Goal: Task Accomplishment & Management: Complete application form

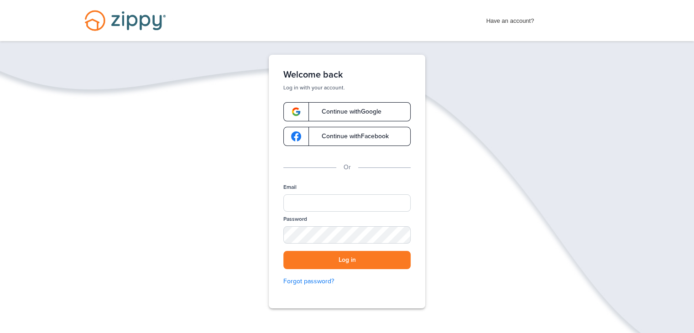
click at [374, 115] on span "Continue with Google" at bounding box center [347, 112] width 69 height 6
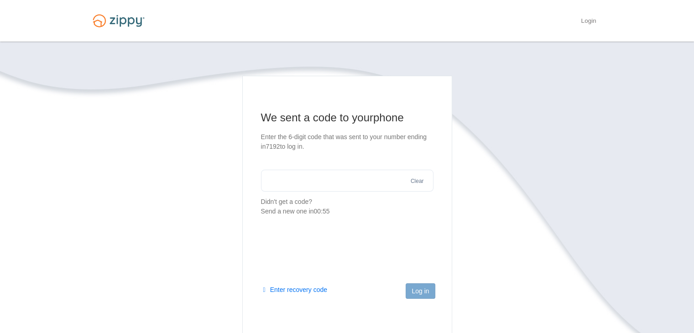
click at [351, 177] on input "text" at bounding box center [347, 181] width 173 height 22
type input "******"
click at [418, 292] on button "Log in" at bounding box center [420, 291] width 29 height 16
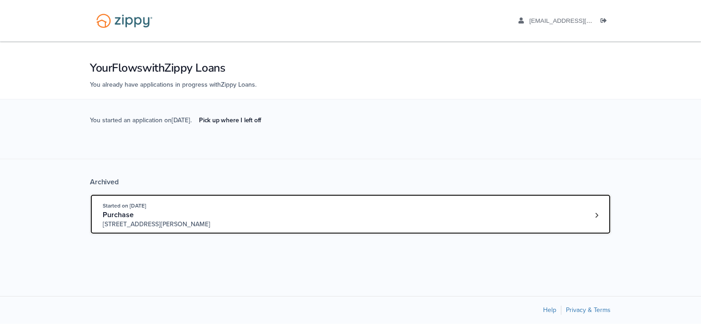
click at [540, 215] on div "Started on Jun. 30th, 2025 Purchase 180 Carter Place, Onalaska, WI, 54650" at bounding box center [346, 215] width 487 height 28
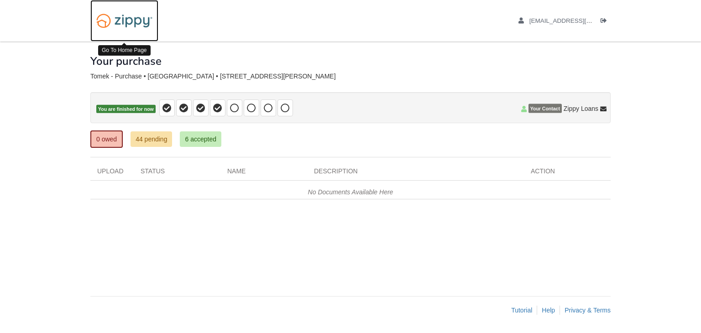
click at [113, 26] on img at bounding box center [124, 20] width 68 height 23
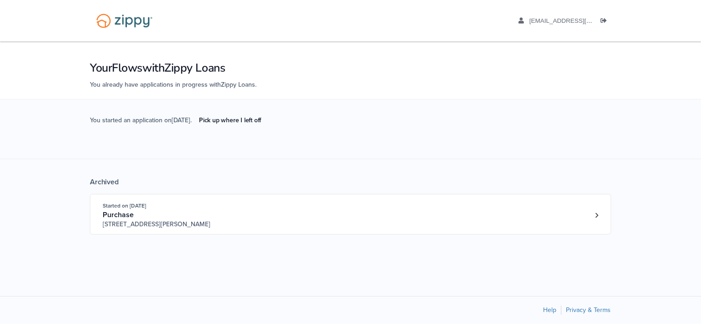
click at [154, 121] on span "You started an application on [DATE] . Pick up where I left off" at bounding box center [179, 127] width 178 height 25
click at [179, 119] on span "You started an application on Oct. 7th . Pick up where I left off" at bounding box center [179, 127] width 178 height 25
click at [237, 124] on link "Pick up where I left off" at bounding box center [230, 120] width 77 height 15
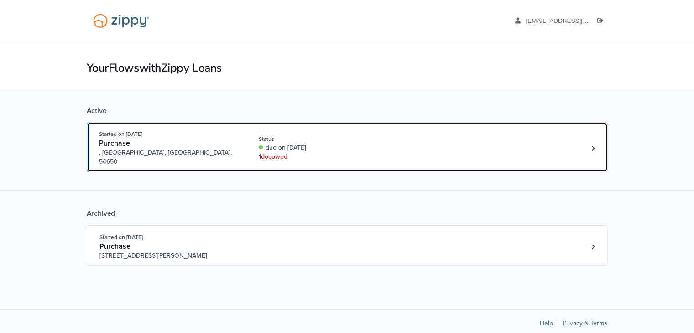
click at [300, 152] on div "1 doc owed" at bounding box center [320, 156] width 122 height 9
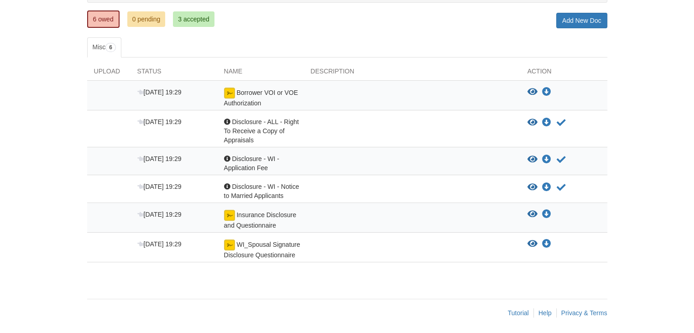
scroll to position [121, 0]
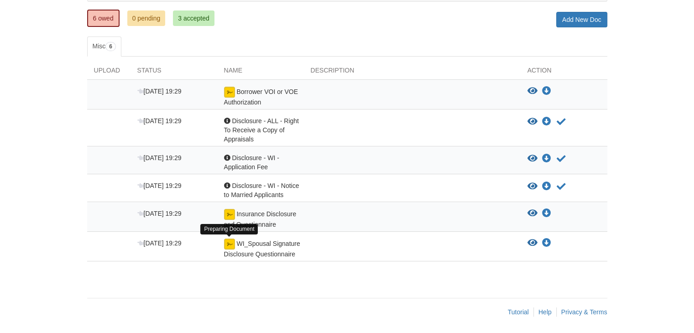
click at [225, 243] on img at bounding box center [229, 244] width 11 height 11
click at [229, 243] on img at bounding box center [229, 244] width 11 height 11
click at [194, 9] on ul "6 owed 0 pending 3 accepted" at bounding box center [154, 18] width 134 height 18
click at [193, 14] on link "3 accepted" at bounding box center [194, 18] width 42 height 16
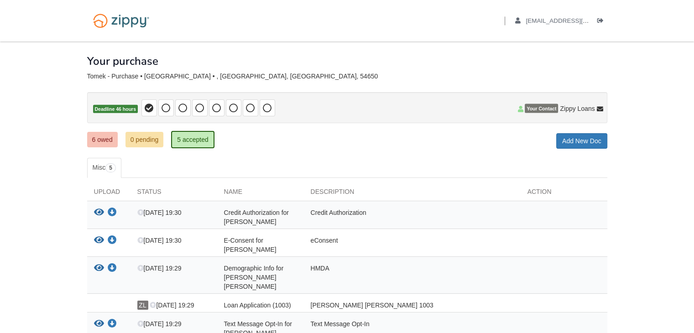
scroll to position [57, 0]
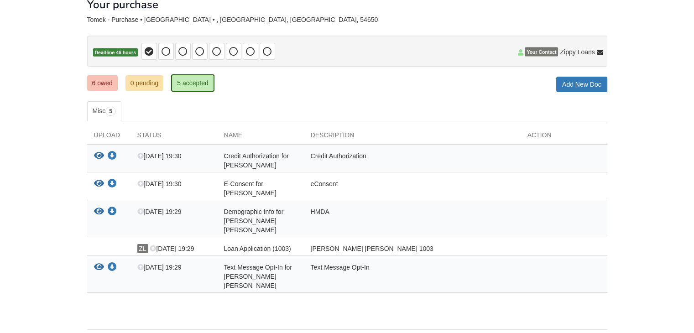
click at [102, 91] on ul "6 owed 0 pending 5 accepted" at bounding box center [154, 83] width 134 height 18
click at [102, 87] on link "6 owed" at bounding box center [102, 83] width 31 height 16
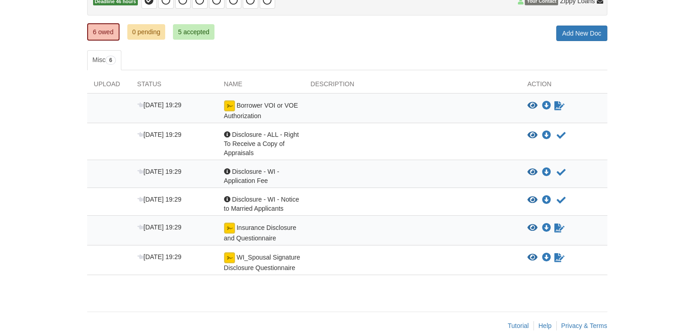
scroll to position [109, 0]
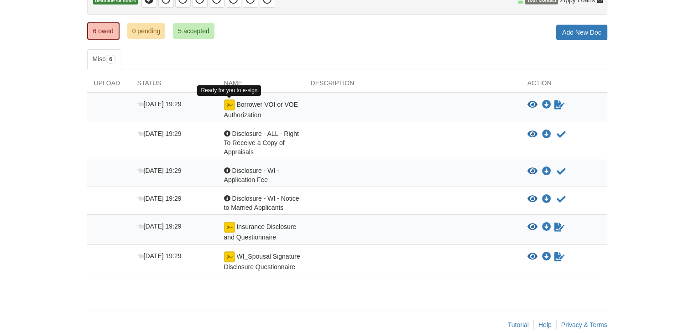
click at [229, 101] on img at bounding box center [229, 104] width 11 height 11
click at [228, 104] on img at bounding box center [229, 104] width 11 height 11
click at [529, 102] on icon "View Borrower VOI or VOE Authorization" at bounding box center [533, 104] width 10 height 9
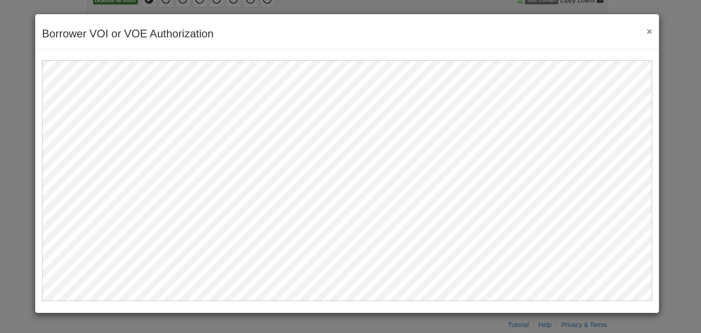
click at [650, 35] on button "×" at bounding box center [647, 31] width 10 height 10
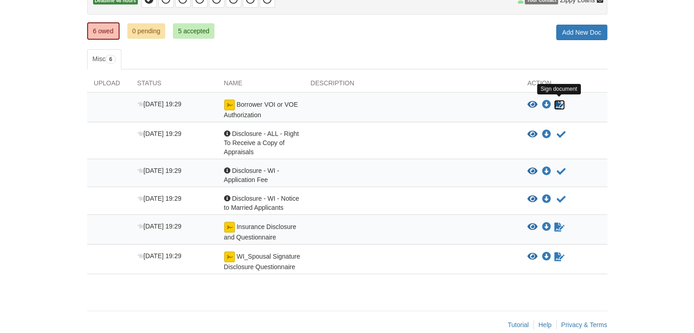
click at [564, 105] on icon "Sign Form" at bounding box center [560, 104] width 10 height 9
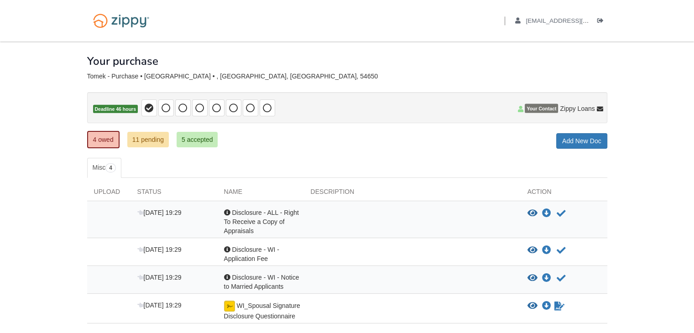
scroll to position [62, 0]
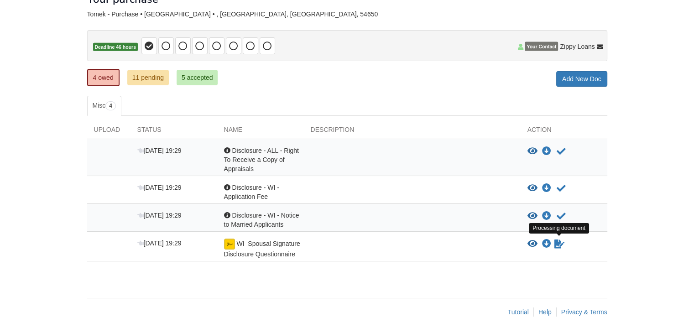
click at [559, 245] on icon "Waiting for your co-borrower to e-sign" at bounding box center [560, 244] width 10 height 9
click at [562, 244] on icon "Waiting for your co-borrower to e-sign" at bounding box center [560, 244] width 10 height 9
click at [232, 243] on img at bounding box center [229, 244] width 11 height 11
click at [246, 212] on span "Disclosure - WI - Notice to Married Applicants" at bounding box center [261, 220] width 75 height 16
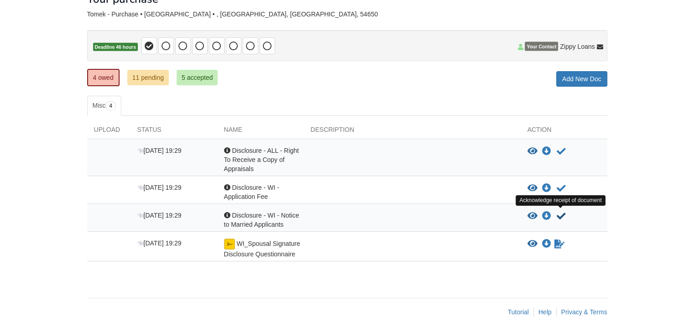
click at [560, 212] on icon "Acknowledge receipt of document" at bounding box center [561, 216] width 9 height 9
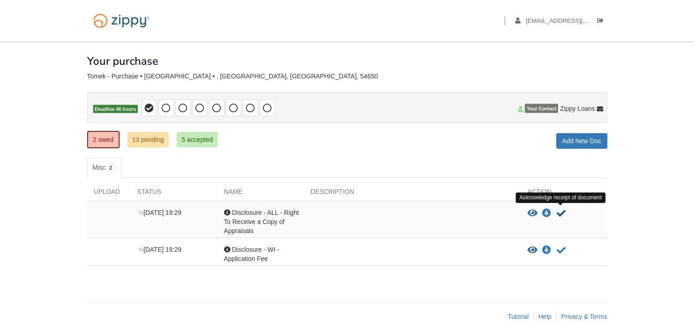
click at [562, 209] on icon "Acknowledge receipt of document" at bounding box center [561, 213] width 9 height 9
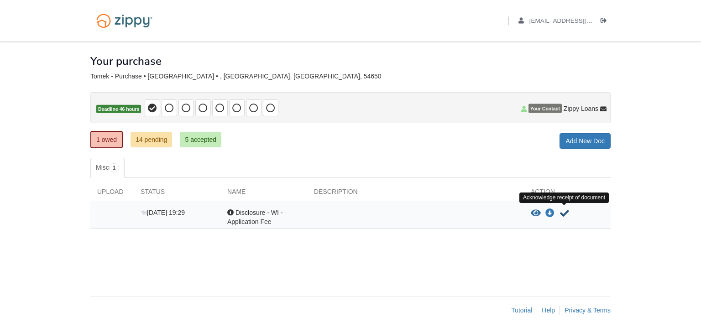
click at [563, 210] on icon "Acknowledge receipt of document" at bounding box center [564, 213] width 9 height 9
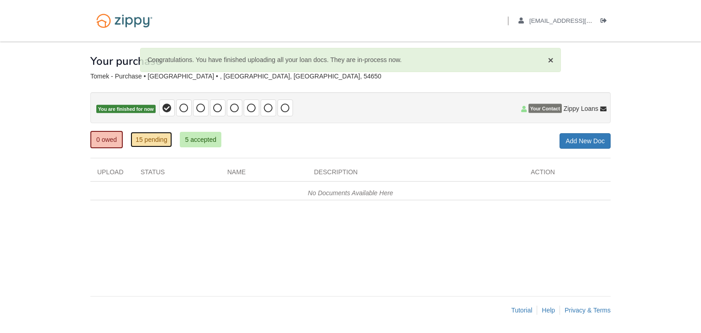
click at [145, 140] on link "15 pending" at bounding box center [152, 140] width 42 height 16
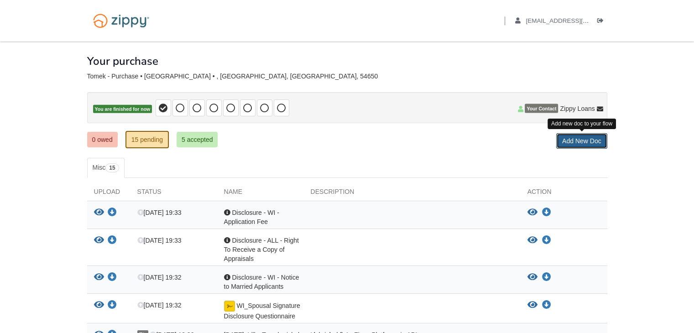
click at [584, 141] on link "Add New Doc" at bounding box center [581, 141] width 51 height 16
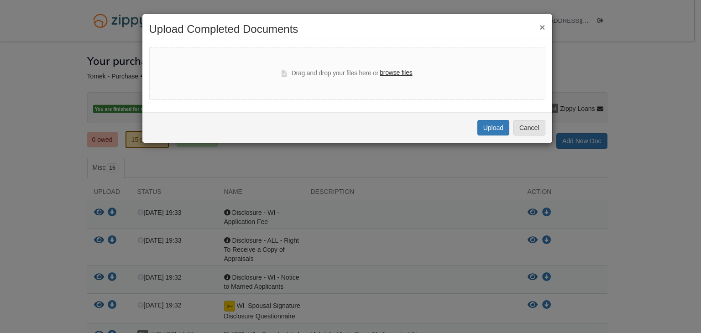
click at [397, 68] on label "browse files" at bounding box center [396, 73] width 32 height 10
click at [0, 0] on input "browse files" at bounding box center [0, 0] width 0 height 0
select select "****"
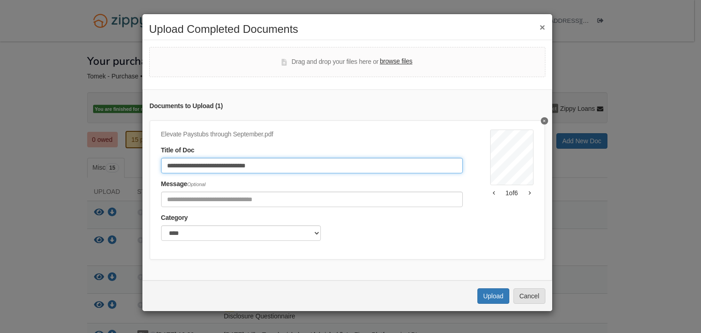
drag, startPoint x: 259, startPoint y: 162, endPoint x: 70, endPoint y: 150, distance: 189.3
click at [70, 150] on div "**********" at bounding box center [350, 166] width 701 height 333
type input "**********"
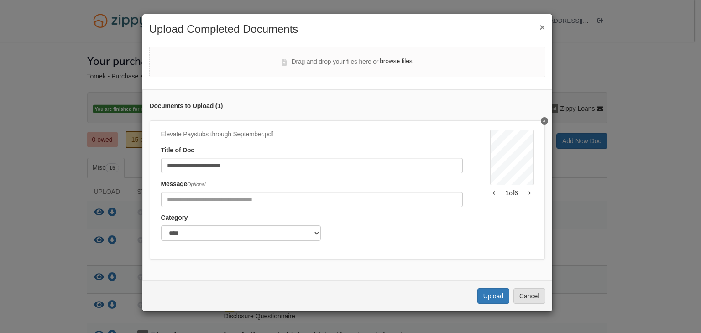
click at [232, 222] on div "Category ******* ****" at bounding box center [312, 227] width 302 height 28
click at [231, 229] on select "******* ****" at bounding box center [241, 233] width 160 height 16
click at [377, 245] on div "**********" at bounding box center [325, 188] width 329 height 117
click at [485, 301] on button "Upload" at bounding box center [493, 296] width 32 height 16
click at [526, 190] on button "button" at bounding box center [530, 192] width 8 height 5
